Goal: Navigation & Orientation: Find specific page/section

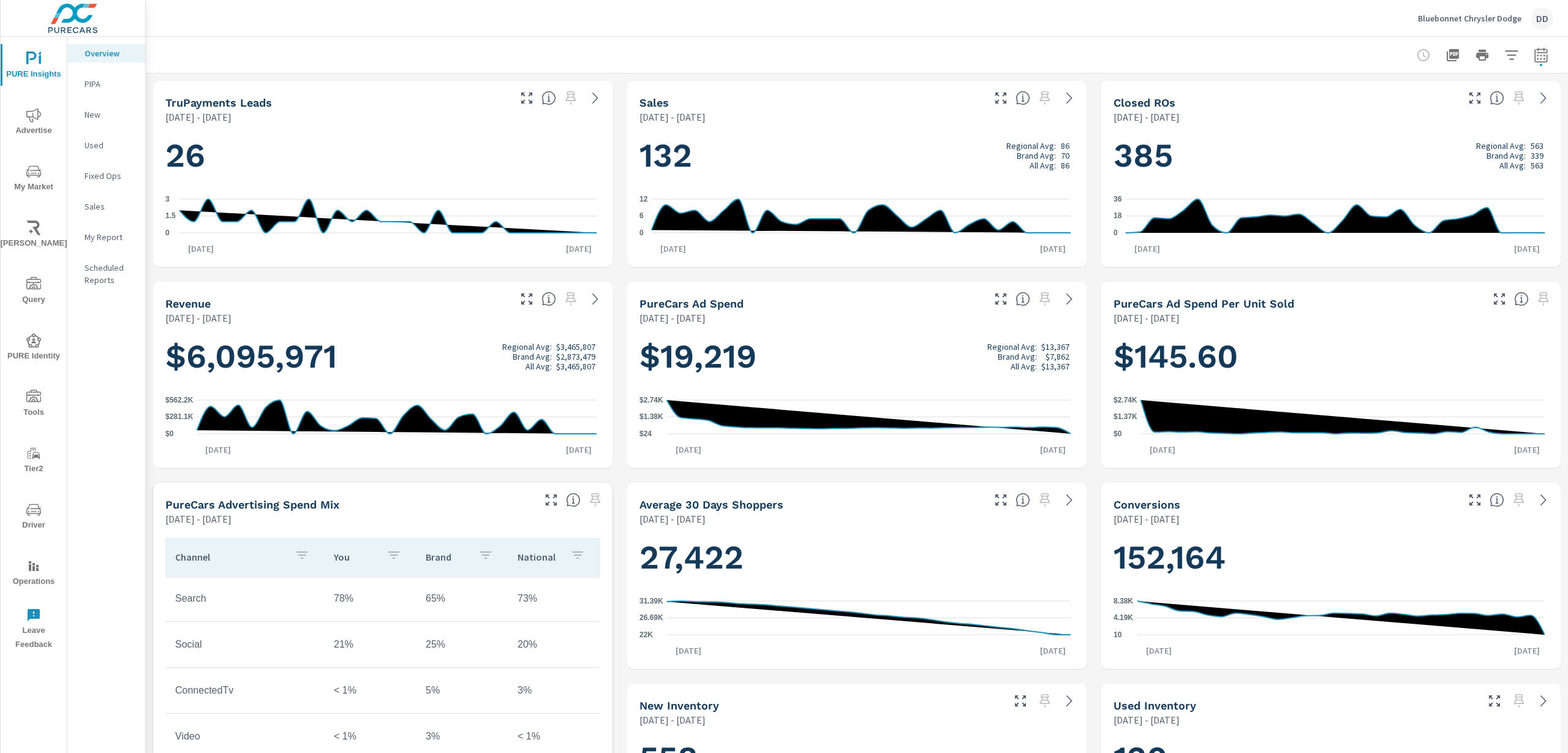
click at [1541, 26] on div "DD" at bounding box center [1542, 18] width 22 height 22
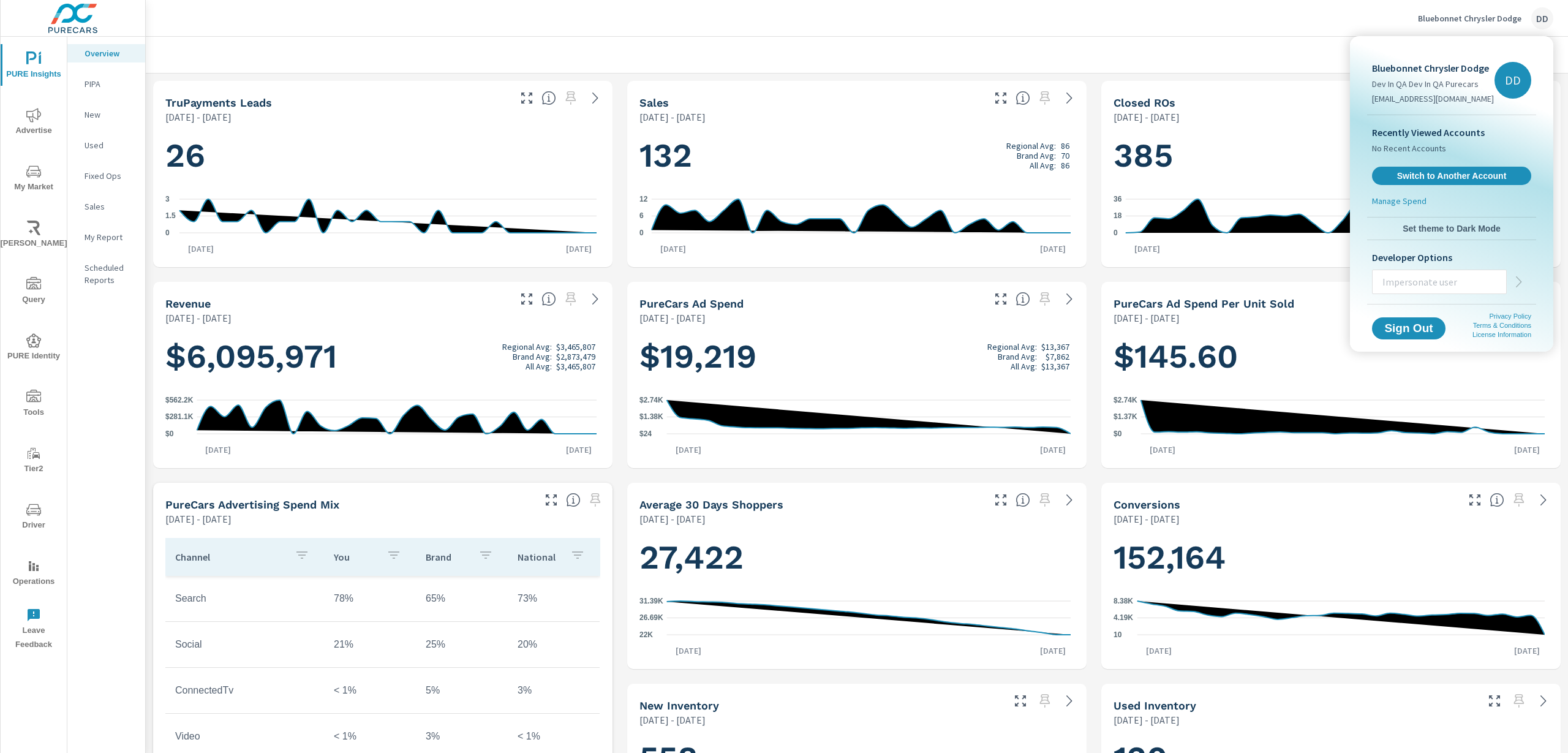
click at [1432, 285] on input "text" at bounding box center [1439, 282] width 134 height 32
type input "fernandos@purecars.com"
click at [1521, 284] on icon "button" at bounding box center [1519, 282] width 15 height 15
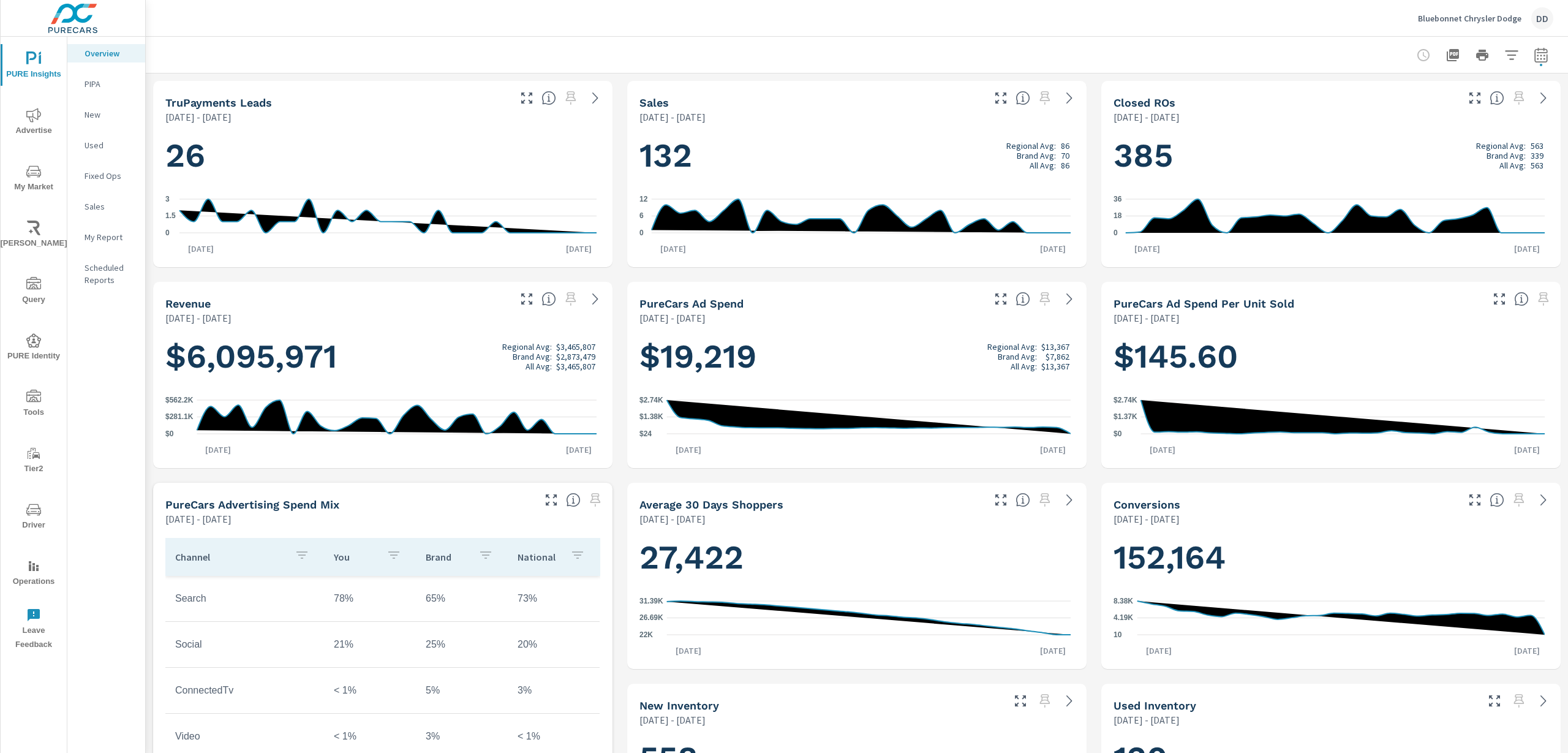
click at [1543, 24] on div "DD" at bounding box center [1542, 18] width 22 height 22
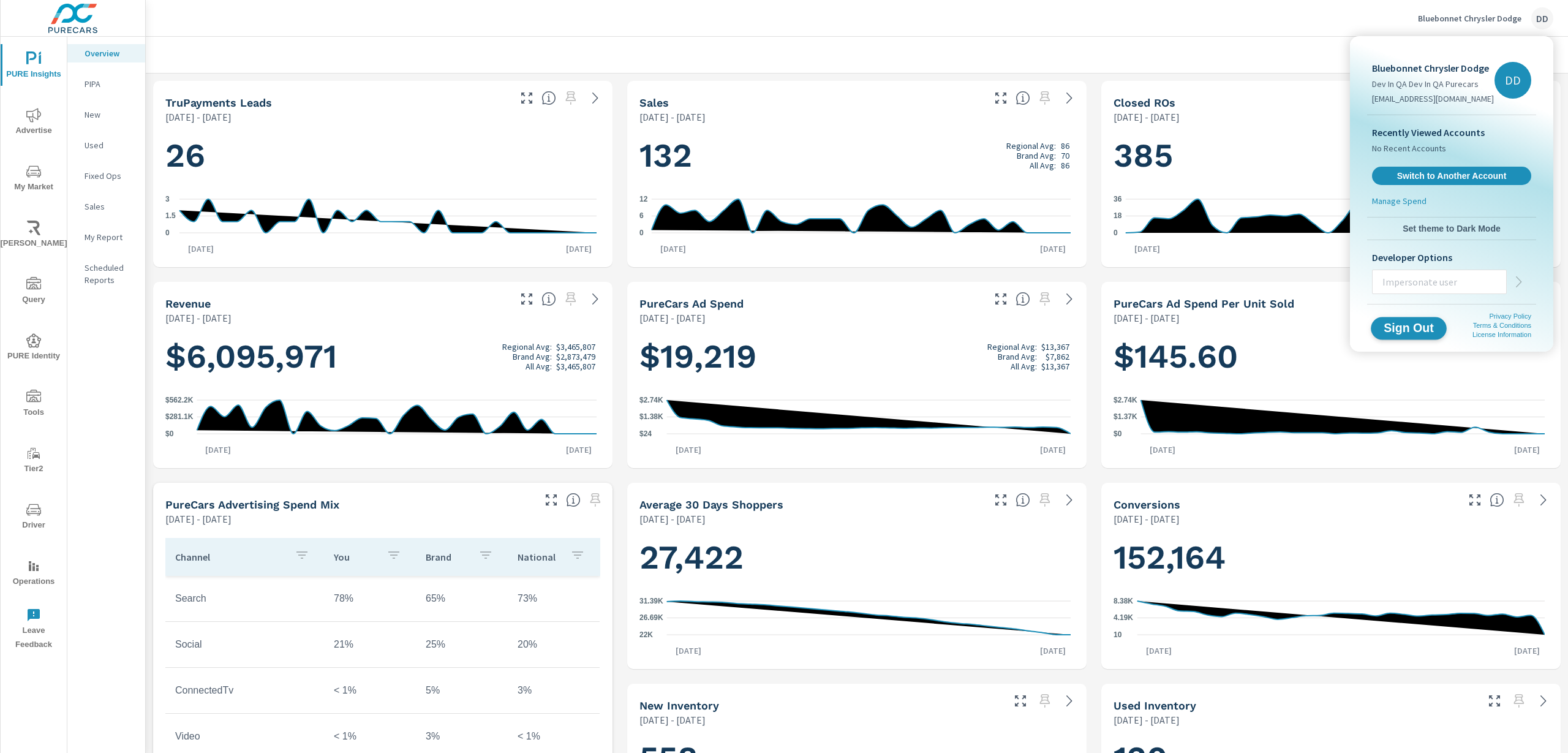
click at [1408, 330] on span "Sign Out" at bounding box center [1409, 328] width 56 height 12
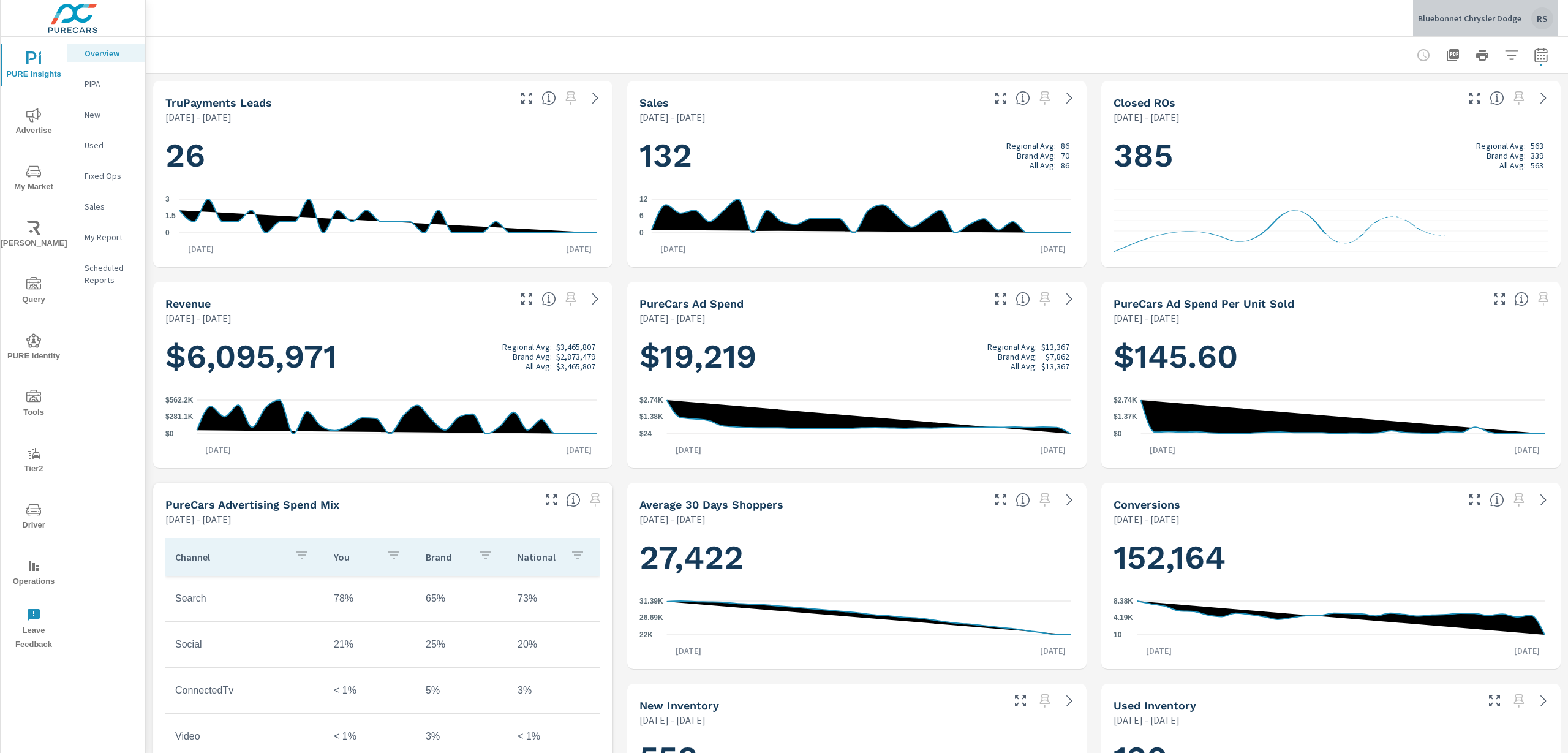
click at [1539, 19] on div "RS" at bounding box center [1542, 18] width 22 height 22
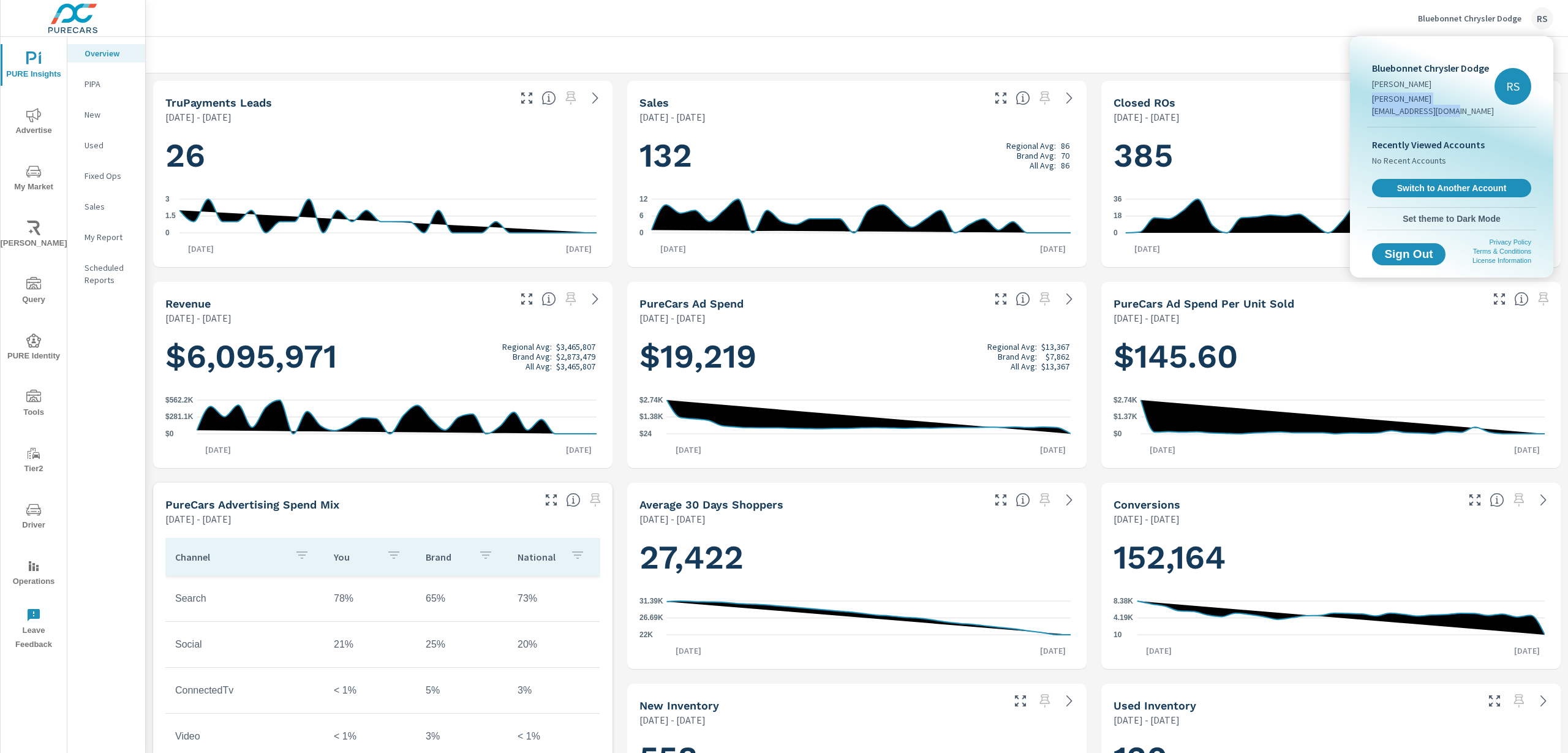
drag, startPoint x: 1460, startPoint y: 112, endPoint x: 1373, endPoint y: 99, distance: 88.0
click at [1373, 99] on p "robertos+qa-internal@purecars.com" at bounding box center [1433, 104] width 122 height 25
copy p "robertos+qa-internal@purecars.com"
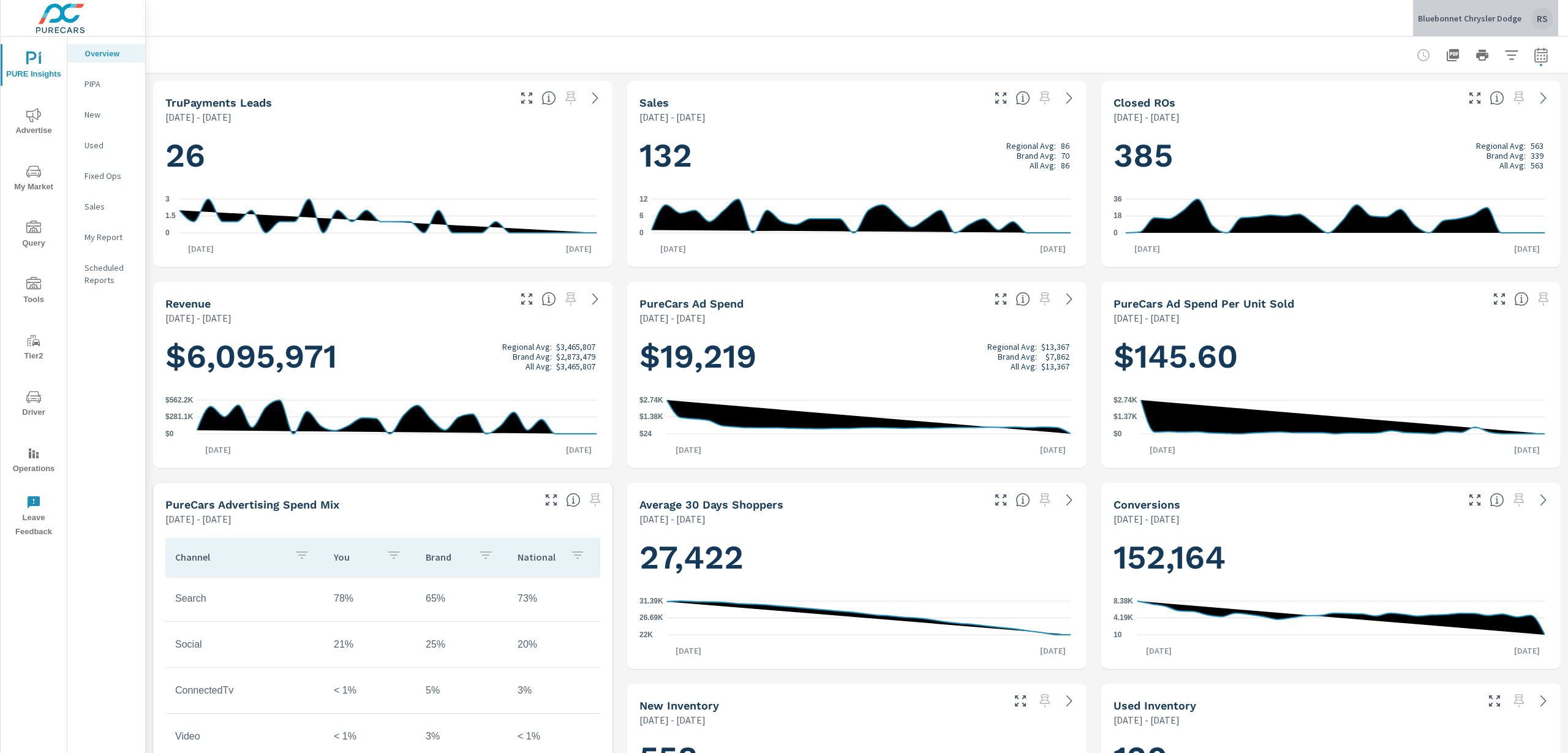
click at [1533, 17] on div "RS" at bounding box center [1542, 18] width 22 height 22
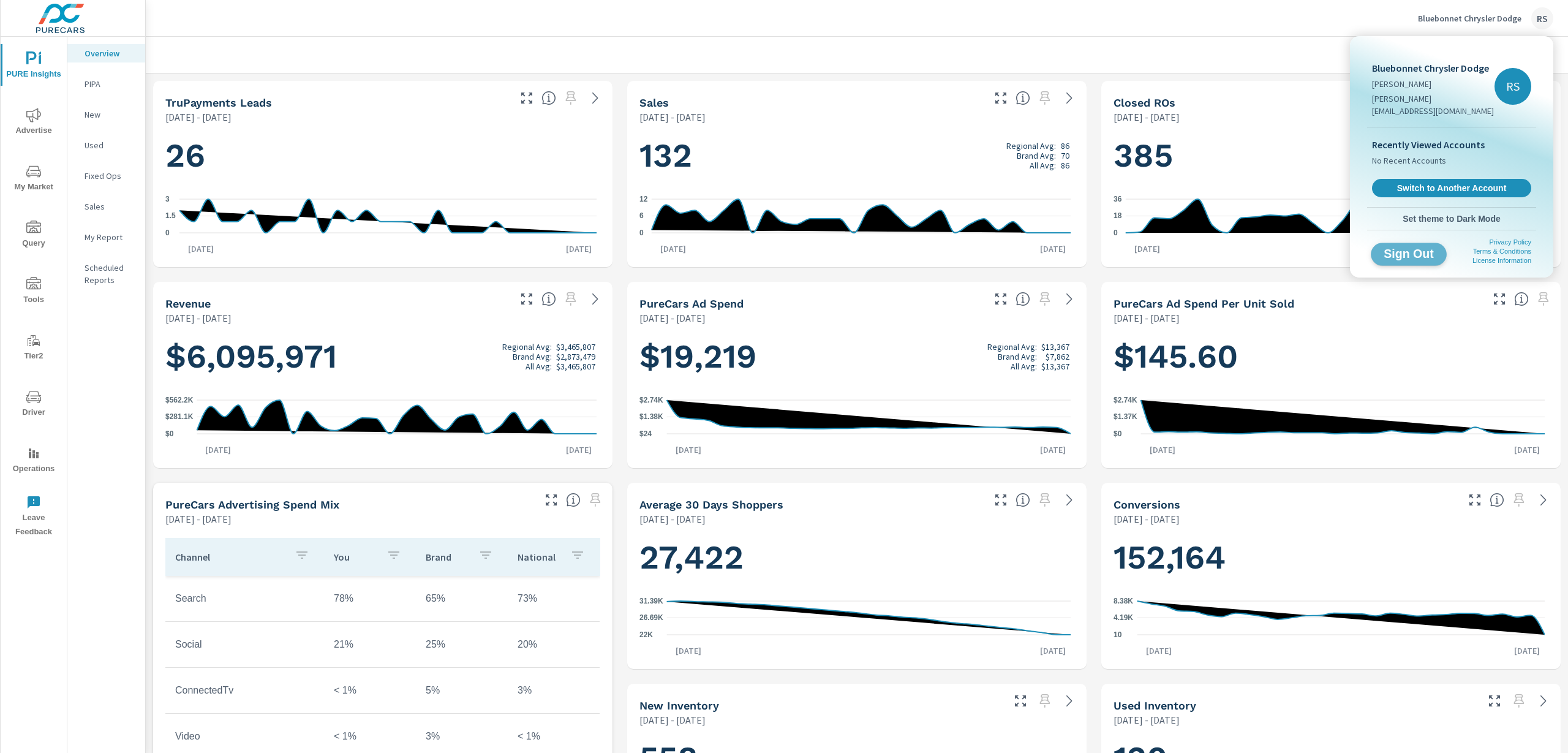
click at [1422, 256] on span "Sign Out" at bounding box center [1409, 254] width 56 height 12
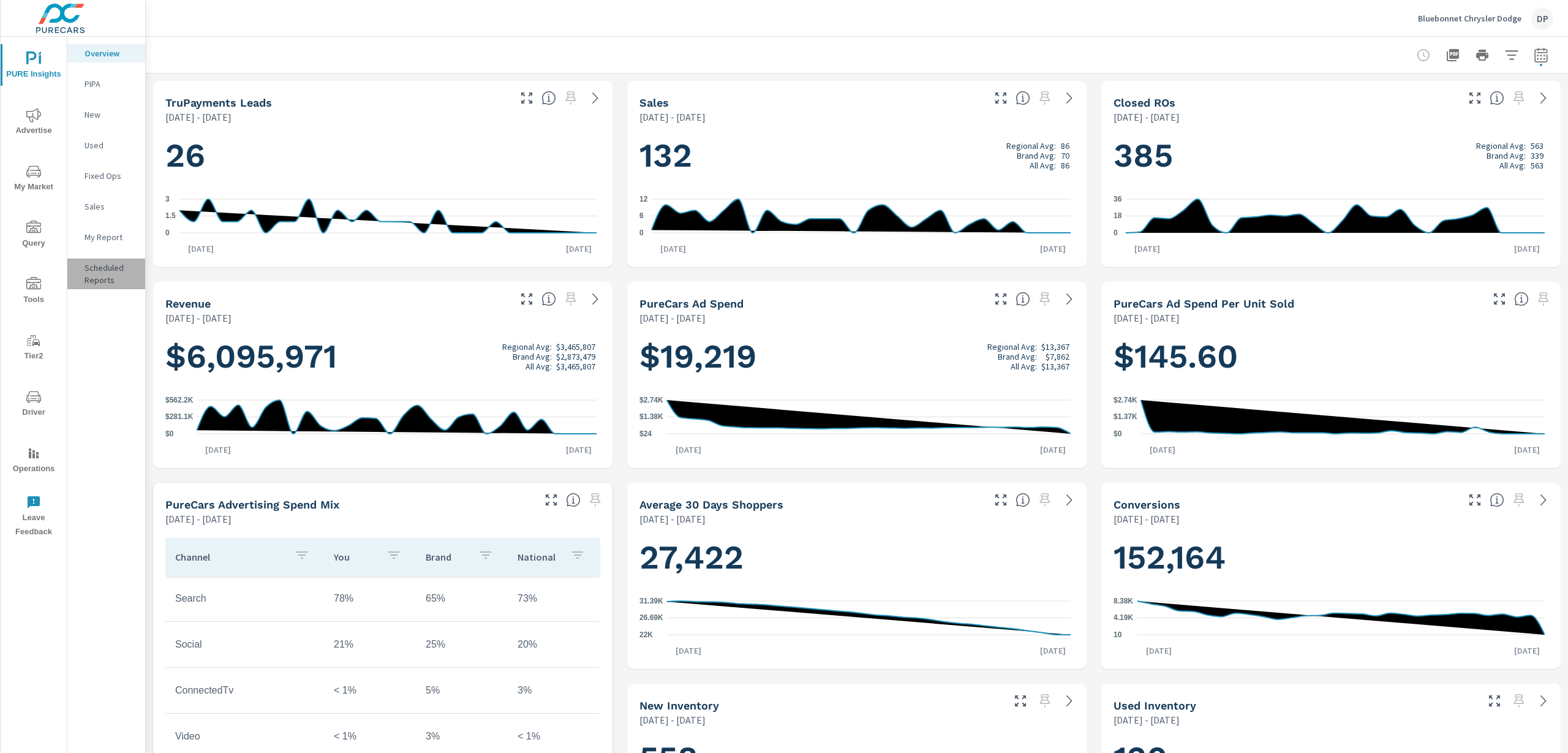
click at [73, 276] on div "Scheduled Reports" at bounding box center [106, 274] width 78 height 31
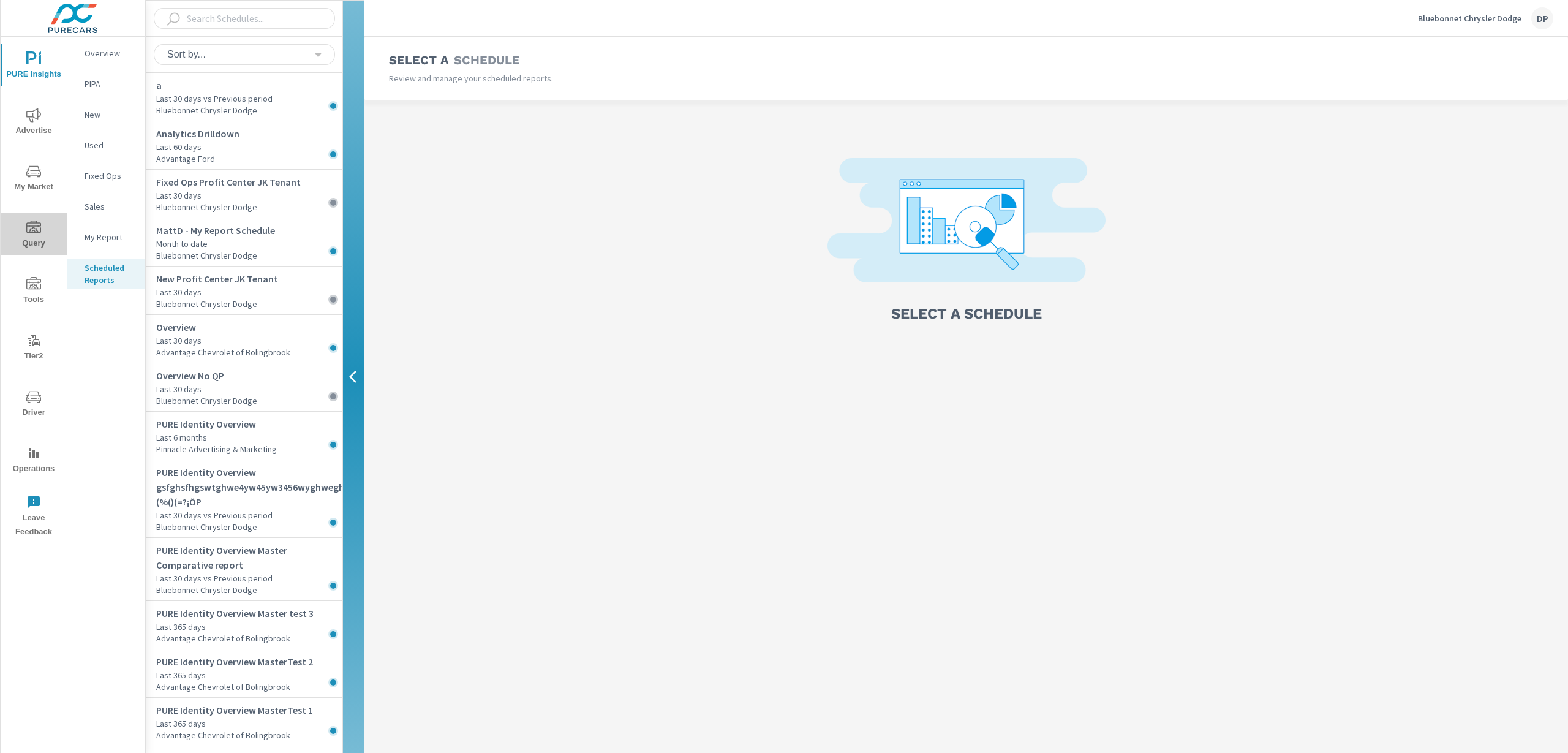
click at [35, 237] on span "Query" at bounding box center [33, 235] width 58 height 30
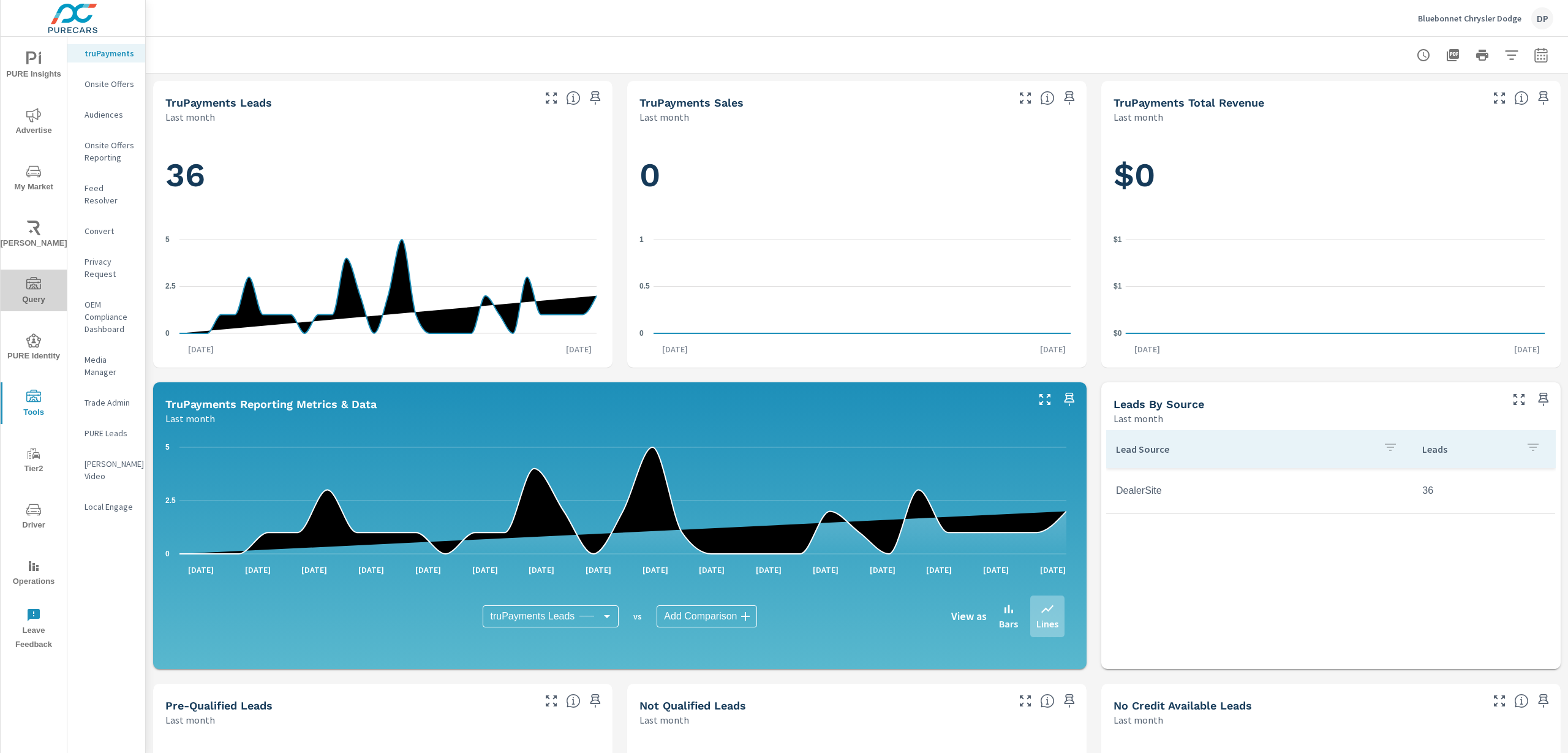
click at [35, 280] on icon "nav menu" at bounding box center [34, 284] width 15 height 15
